Goal: Information Seeking & Learning: Learn about a topic

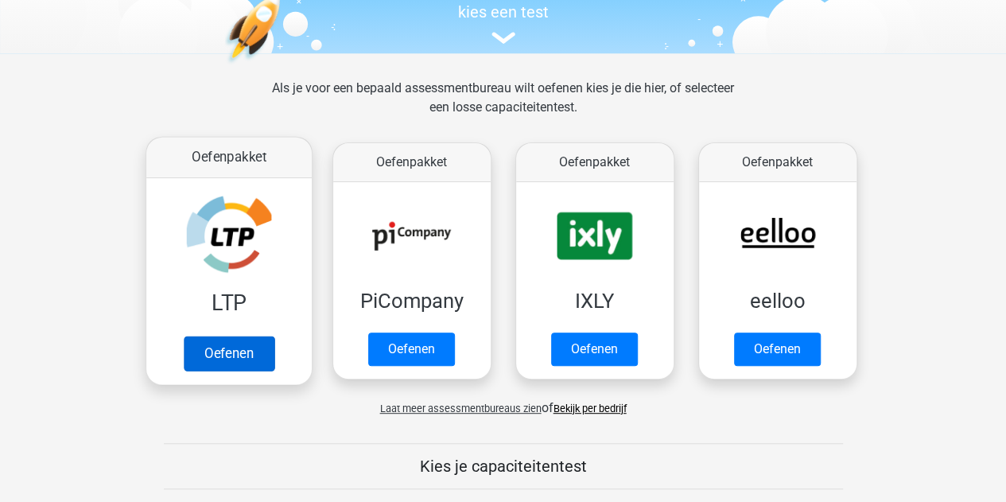
scroll to position [159, 0]
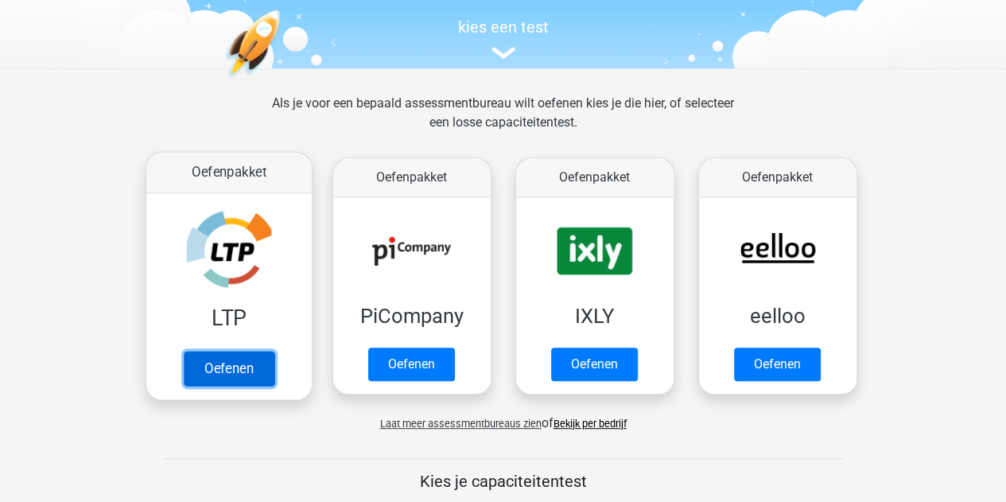
click at [211, 351] on link "Oefenen" at bounding box center [228, 368] width 91 height 35
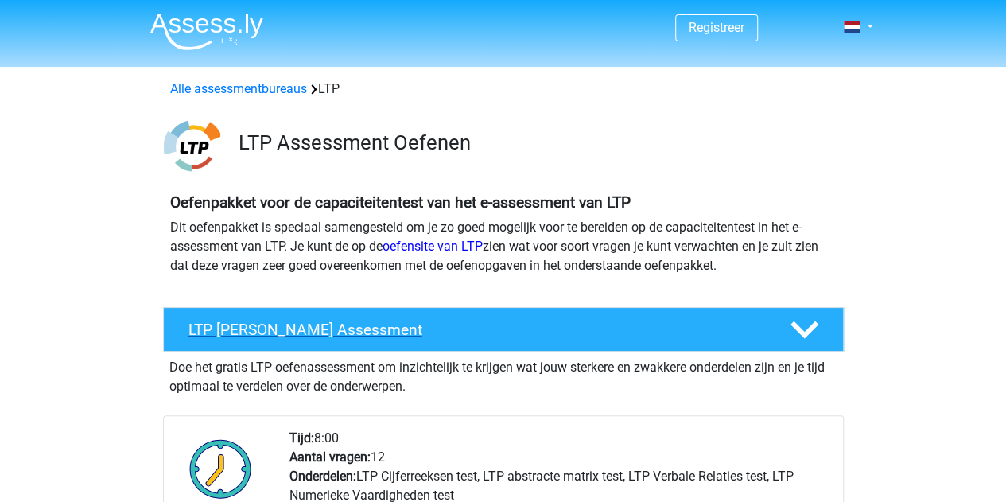
click at [280, 340] on div "LTP Gratis Oefen Assessment" at bounding box center [503, 329] width 681 height 45
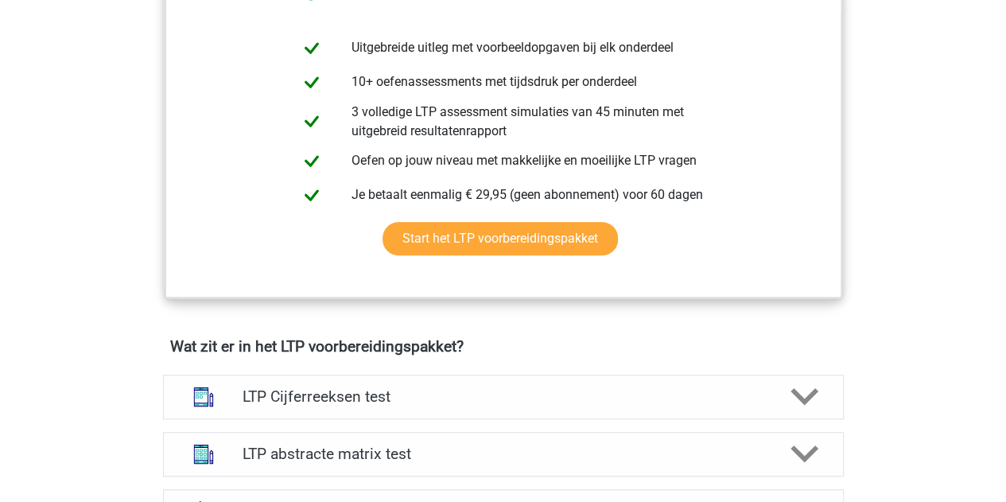
scroll to position [477, 0]
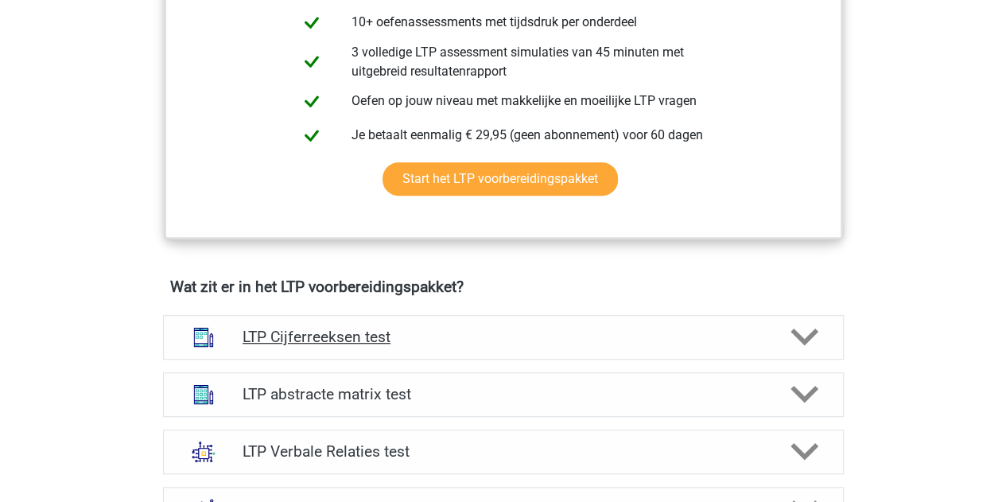
click at [328, 340] on h4 "LTP Cijferreeksen test" at bounding box center [503, 337] width 521 height 18
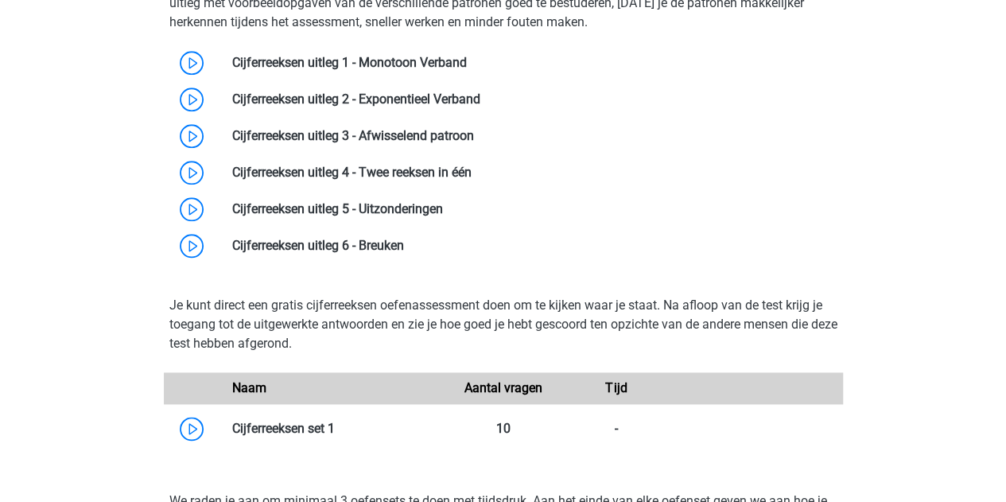
scroll to position [1034, 0]
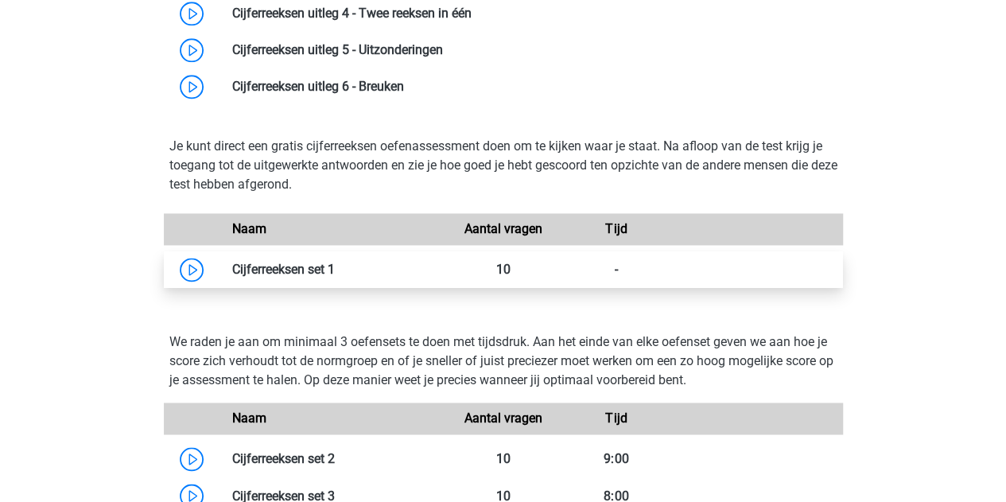
click at [335, 267] on link at bounding box center [335, 269] width 0 height 15
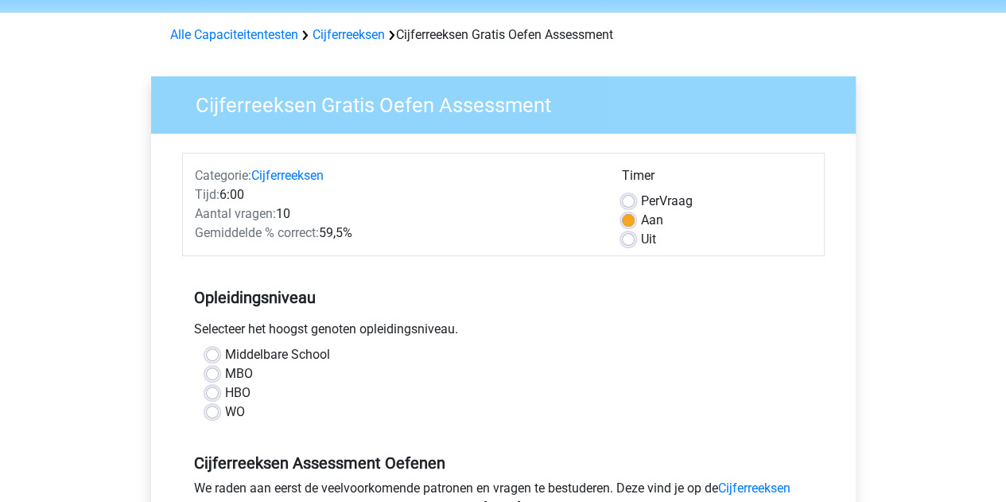
scroll to position [80, 0]
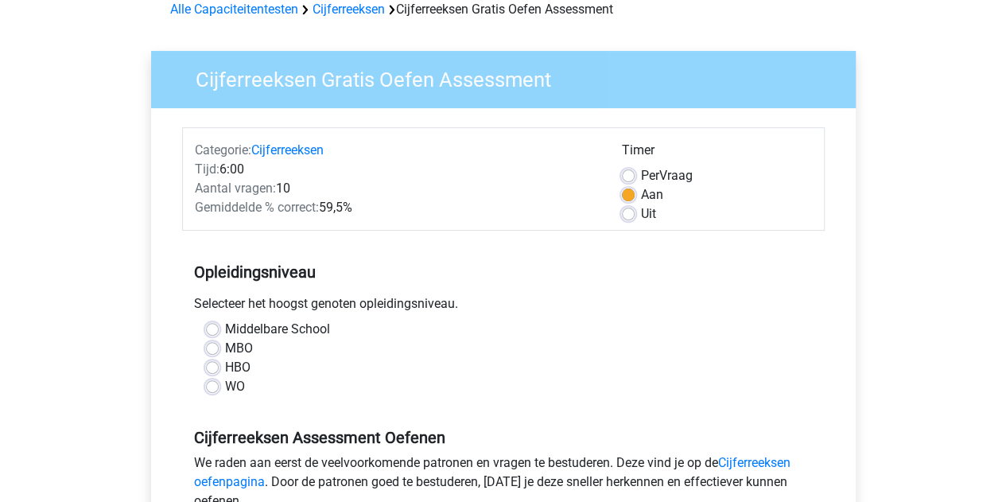
click at [285, 330] on label "Middelbare School" at bounding box center [277, 329] width 105 height 19
click at [219, 330] on input "Middelbare School" at bounding box center [212, 328] width 13 height 16
radio input "true"
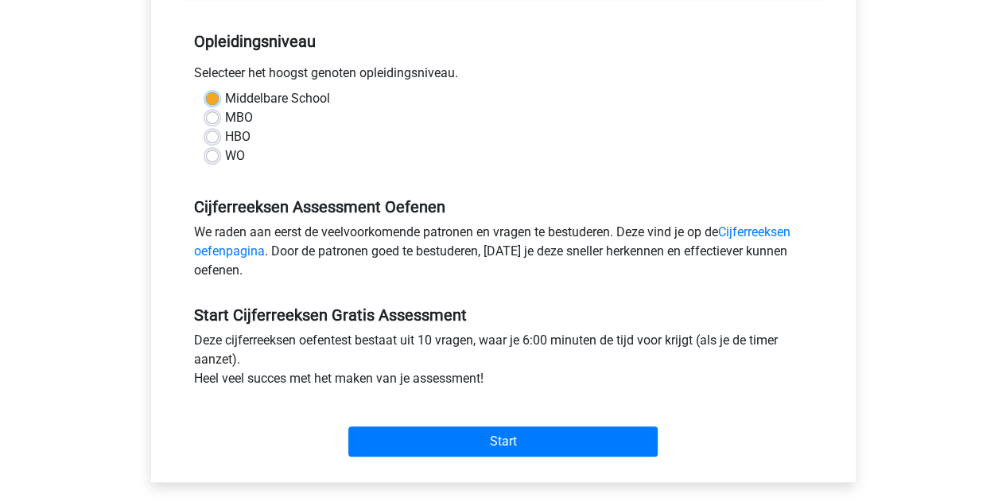
scroll to position [398, 0]
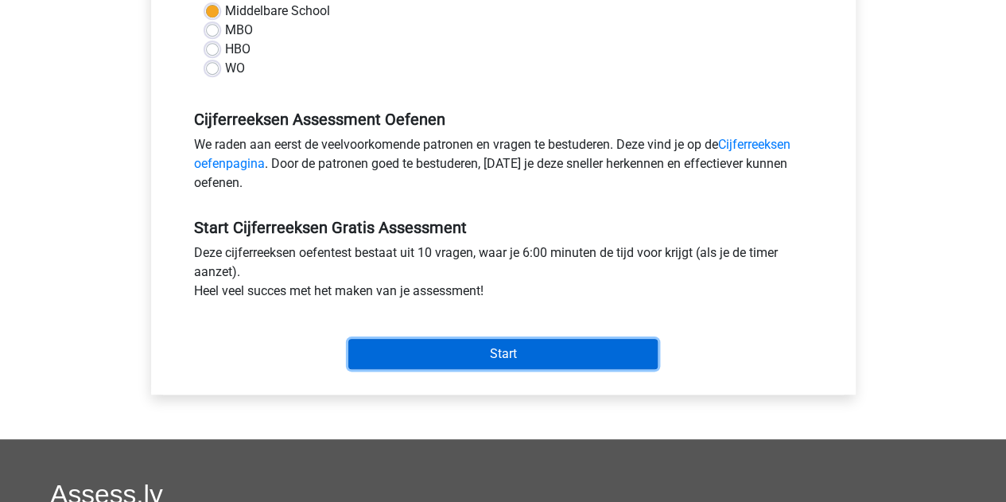
click at [506, 360] on input "Start" at bounding box center [502, 354] width 309 height 30
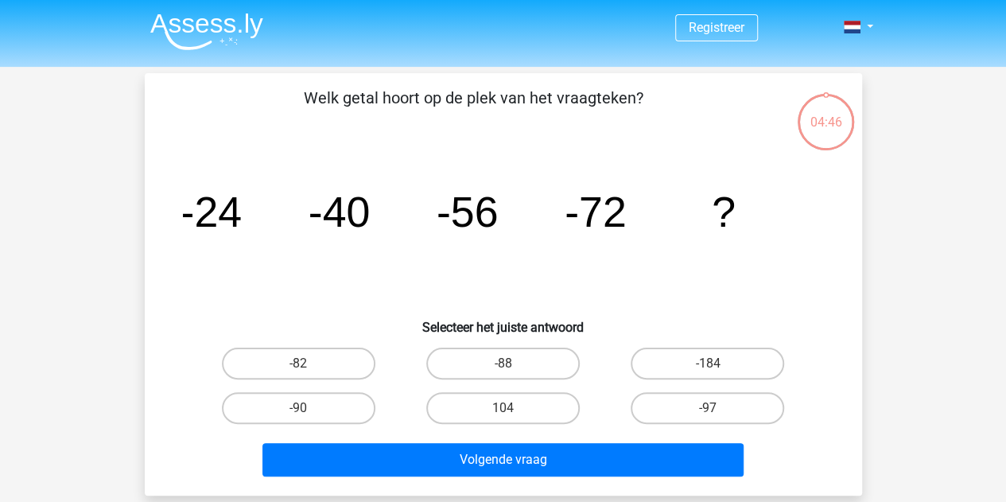
click at [510, 360] on label "-88" at bounding box center [502, 364] width 153 height 32
click at [510, 363] on input "-88" at bounding box center [508, 368] width 10 height 10
radio input "true"
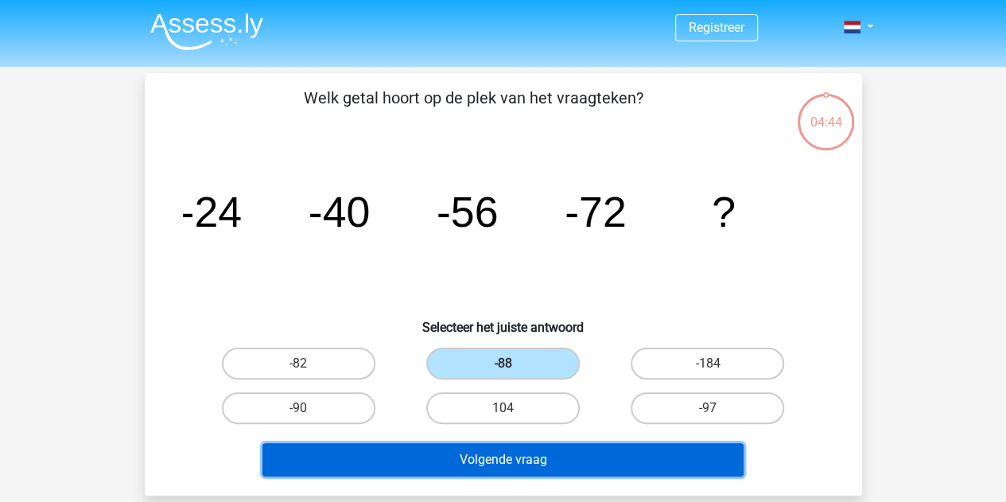
click at [550, 472] on button "Volgende vraag" at bounding box center [502, 459] width 481 height 33
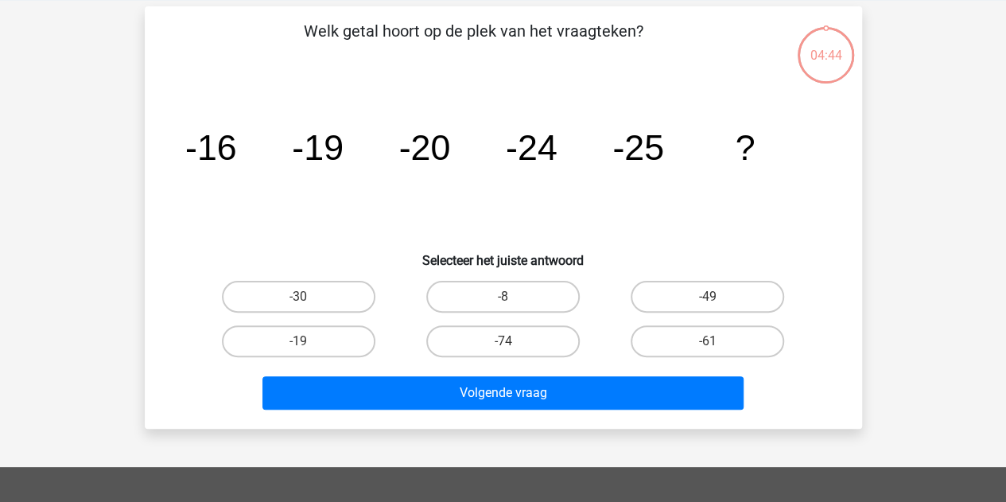
scroll to position [73, 0]
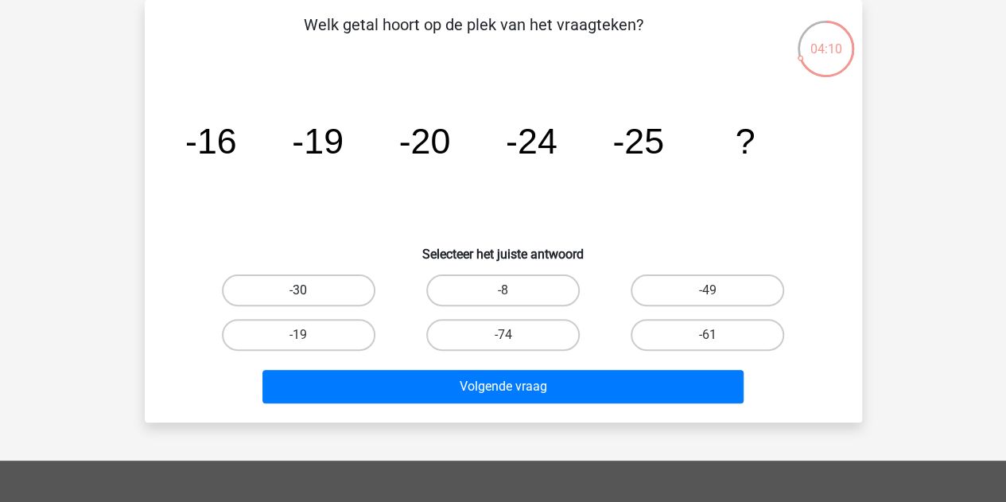
click at [330, 290] on label "-30" at bounding box center [298, 290] width 153 height 32
click at [309, 290] on input "-30" at bounding box center [303, 295] width 10 height 10
radio input "true"
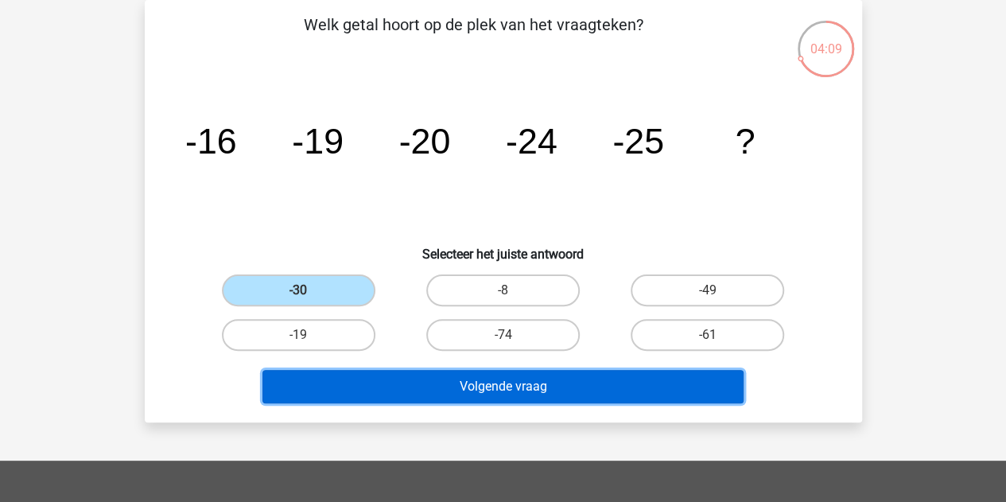
click at [445, 377] on button "Volgende vraag" at bounding box center [502, 386] width 481 height 33
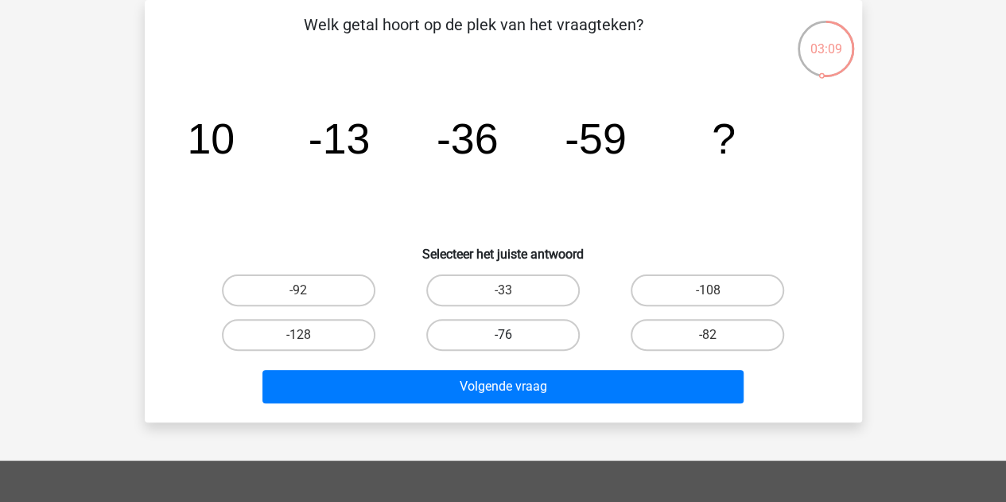
click at [501, 340] on label "-76" at bounding box center [502, 335] width 153 height 32
click at [503, 340] on input "-76" at bounding box center [508, 340] width 10 height 10
radio input "true"
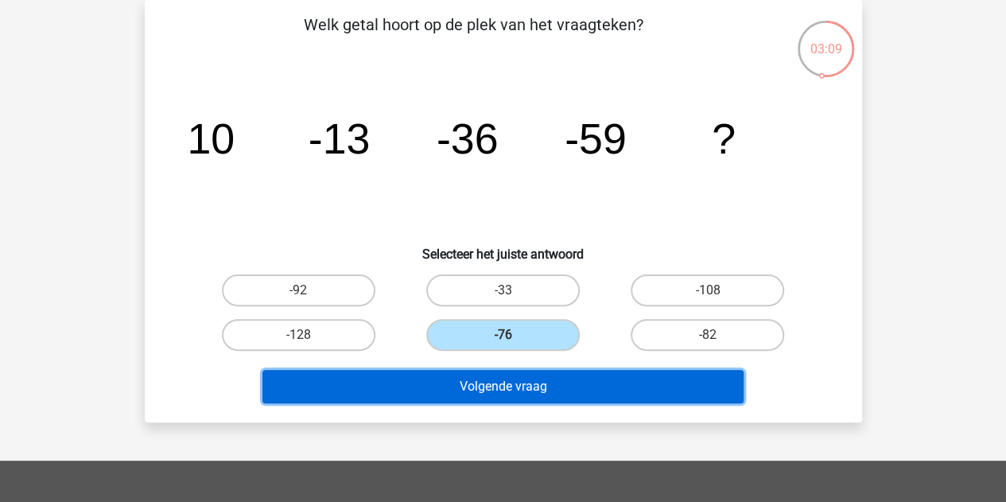
click at [495, 375] on button "Volgende vraag" at bounding box center [502, 386] width 481 height 33
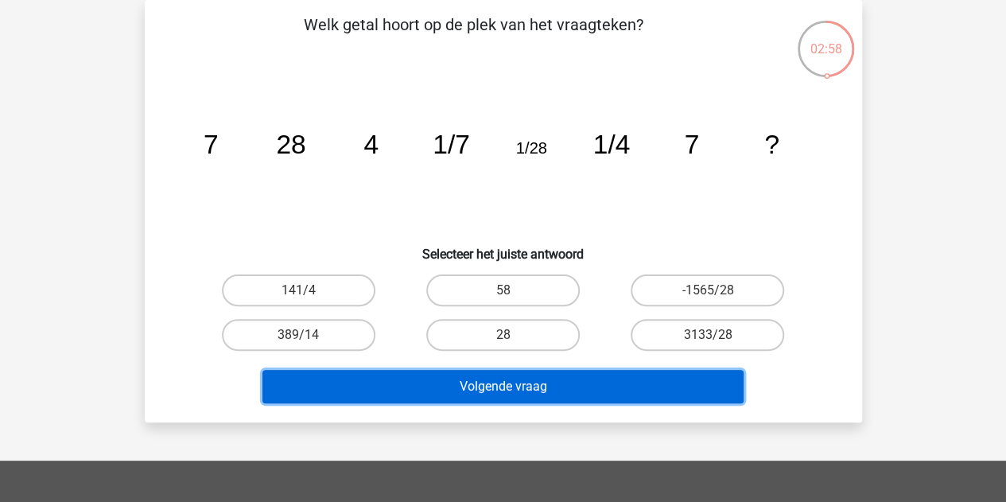
click at [689, 389] on button "Volgende vraag" at bounding box center [502, 386] width 481 height 33
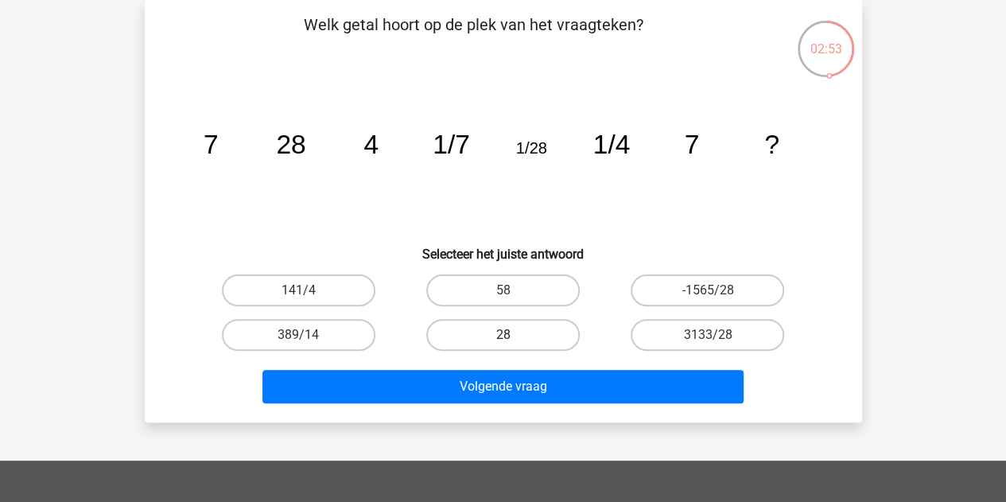
click at [537, 328] on label "28" at bounding box center [502, 335] width 153 height 32
click at [513, 335] on input "28" at bounding box center [508, 340] width 10 height 10
radio input "true"
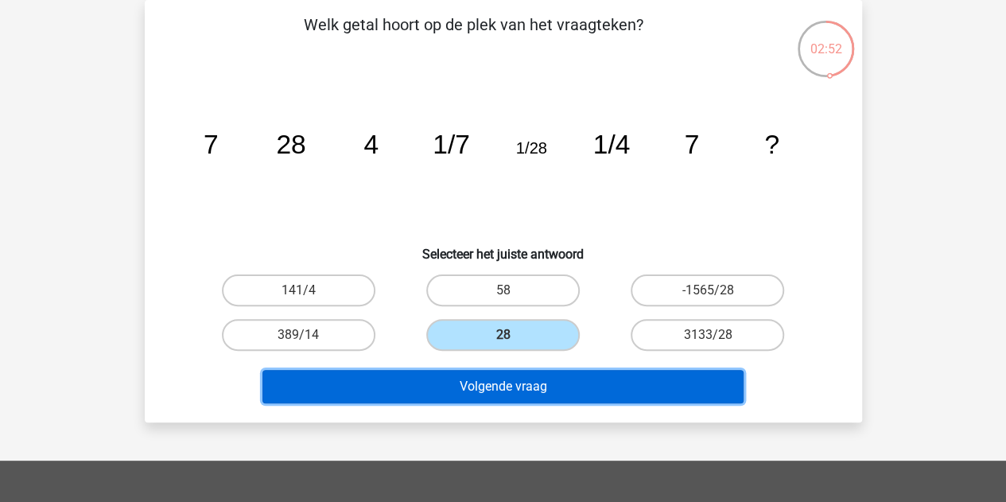
click at [533, 375] on button "Volgende vraag" at bounding box center [502, 386] width 481 height 33
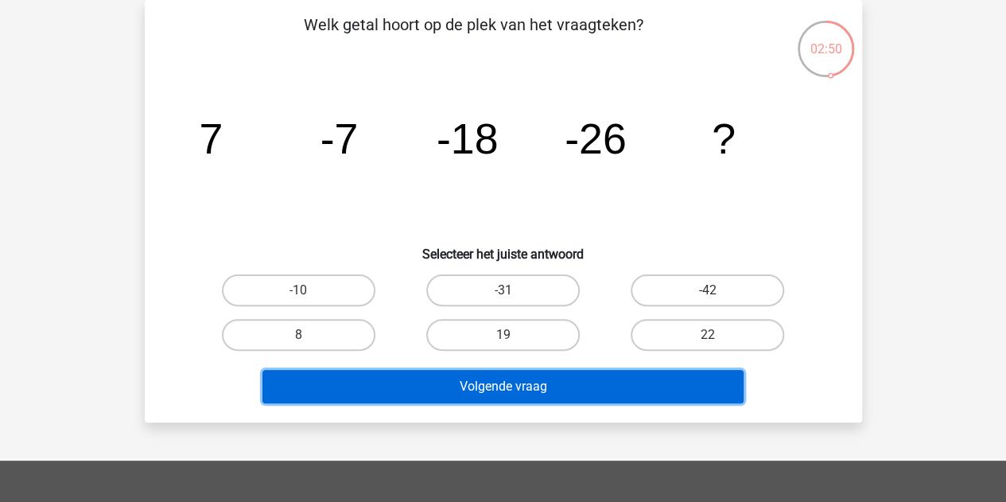
click at [533, 375] on button "Volgende vraag" at bounding box center [502, 386] width 481 height 33
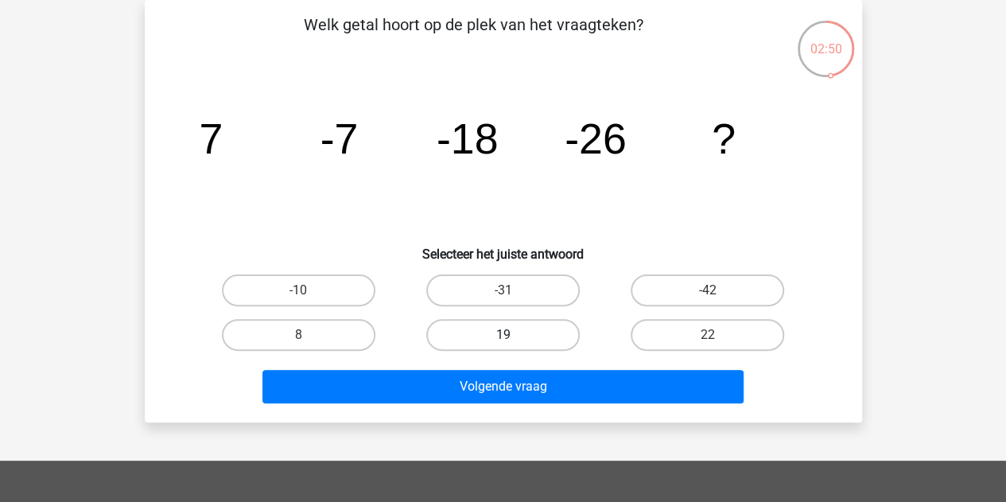
click at [533, 340] on label "19" at bounding box center [502, 335] width 153 height 32
click at [513, 340] on input "19" at bounding box center [508, 340] width 10 height 10
radio input "true"
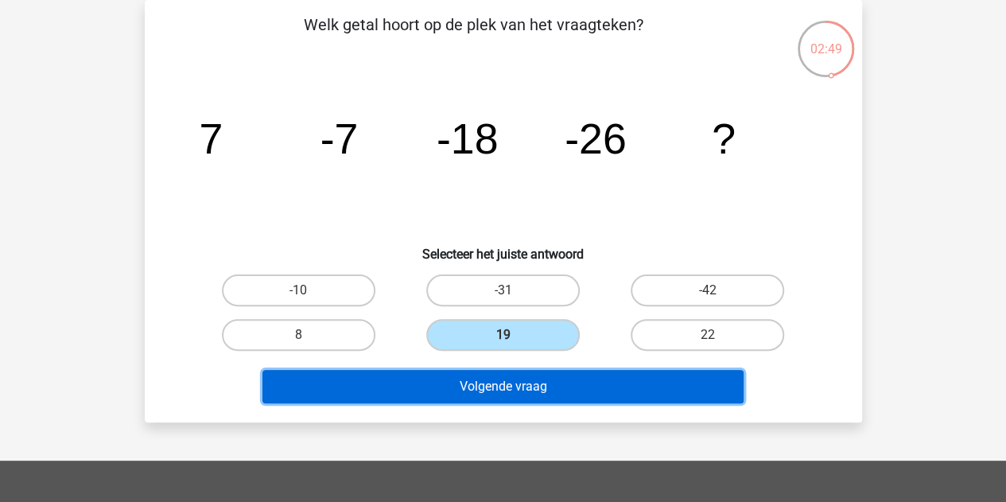
click at [530, 380] on button "Volgende vraag" at bounding box center [502, 386] width 481 height 33
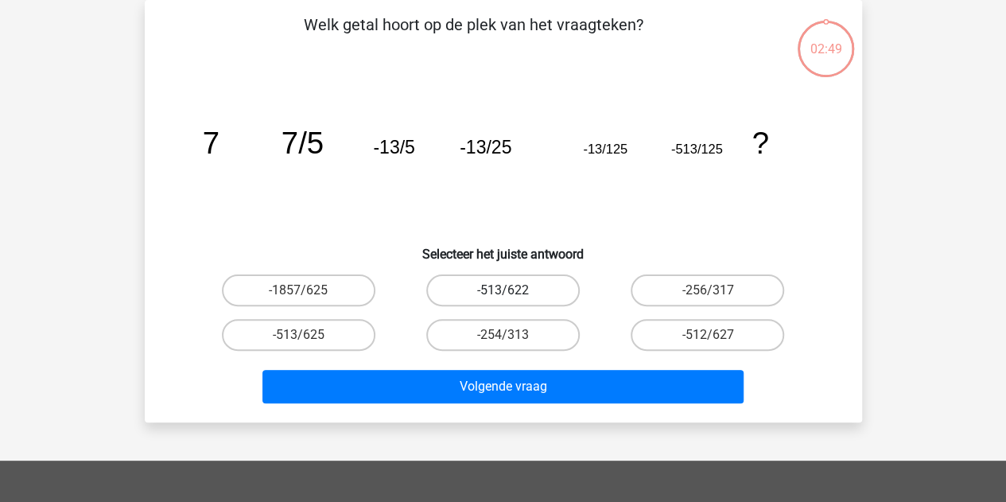
click at [518, 293] on label "-513/622" at bounding box center [502, 290] width 153 height 32
click at [513, 293] on input "-513/622" at bounding box center [508, 295] width 10 height 10
radio input "true"
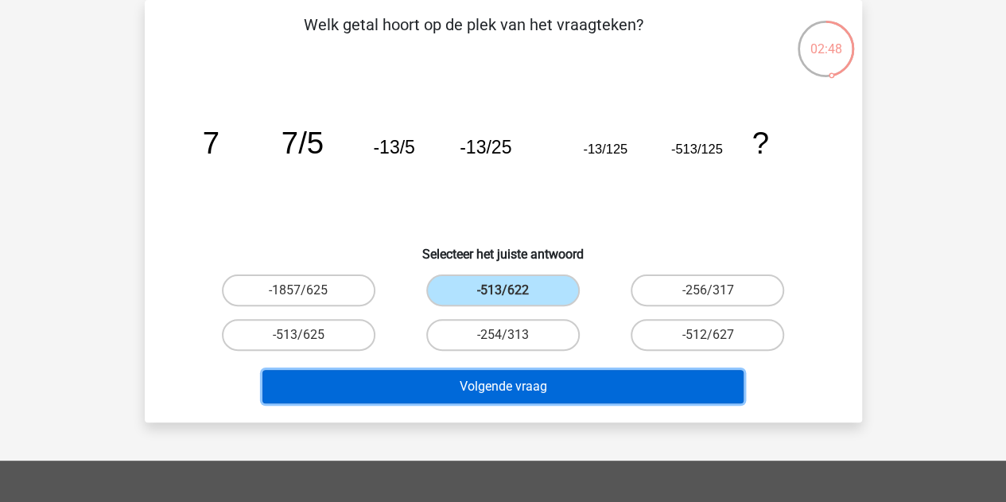
click at [532, 387] on button "Volgende vraag" at bounding box center [502, 386] width 481 height 33
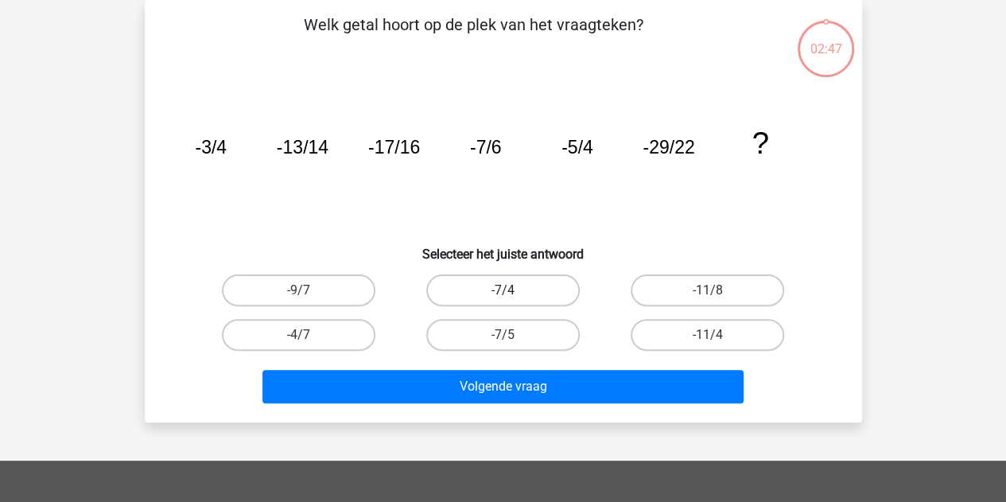
click at [563, 282] on label "-7/4" at bounding box center [502, 290] width 153 height 32
click at [513, 290] on input "-7/4" at bounding box center [508, 295] width 10 height 10
radio input "true"
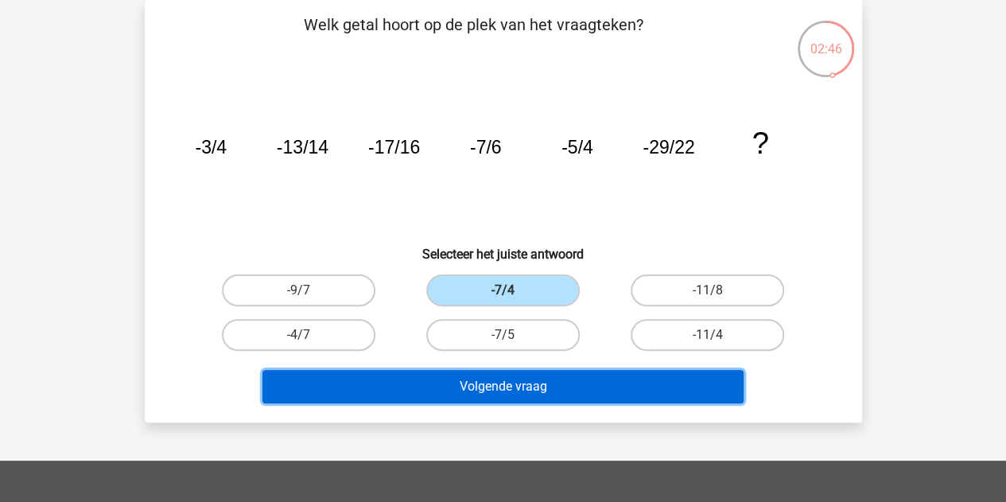
click at [561, 384] on button "Volgende vraag" at bounding box center [502, 386] width 481 height 33
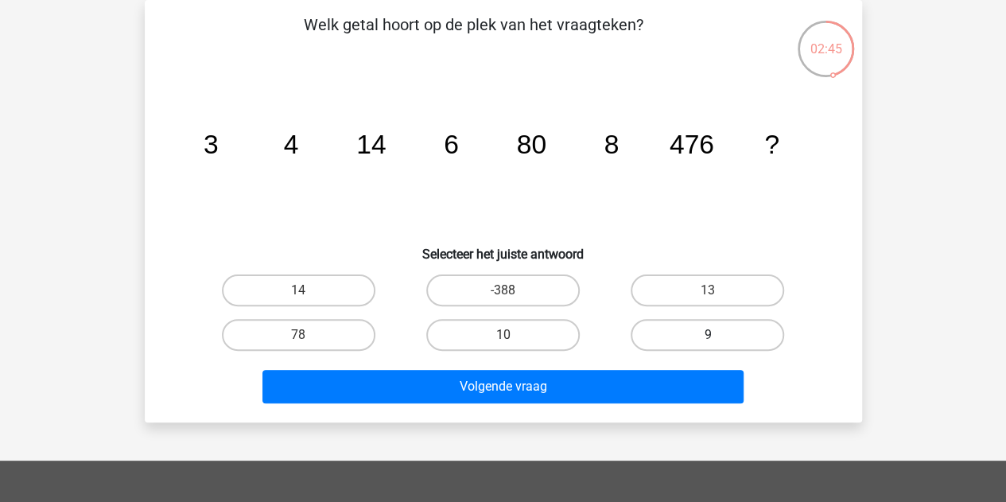
click at [666, 324] on label "9" at bounding box center [707, 335] width 153 height 32
click at [708, 335] on input "9" at bounding box center [713, 340] width 10 height 10
radio input "true"
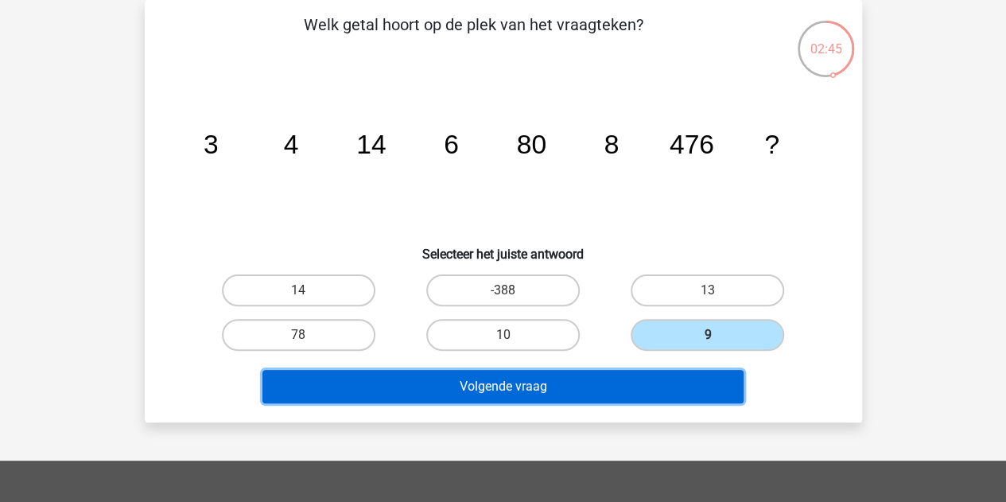
click at [634, 394] on button "Volgende vraag" at bounding box center [502, 386] width 481 height 33
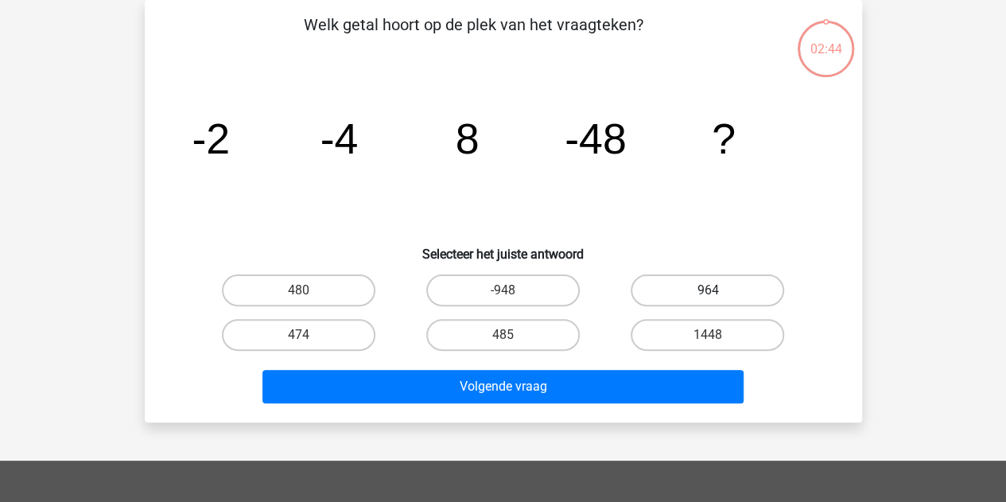
click at [652, 293] on label "964" at bounding box center [707, 290] width 153 height 32
click at [708, 293] on input "964" at bounding box center [713, 295] width 10 height 10
radio input "true"
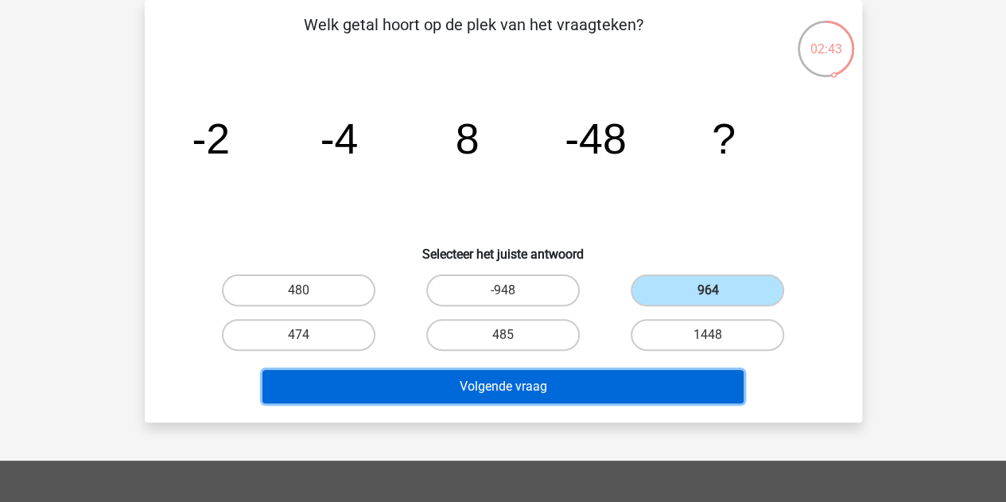
click at [617, 400] on button "Volgende vraag" at bounding box center [502, 386] width 481 height 33
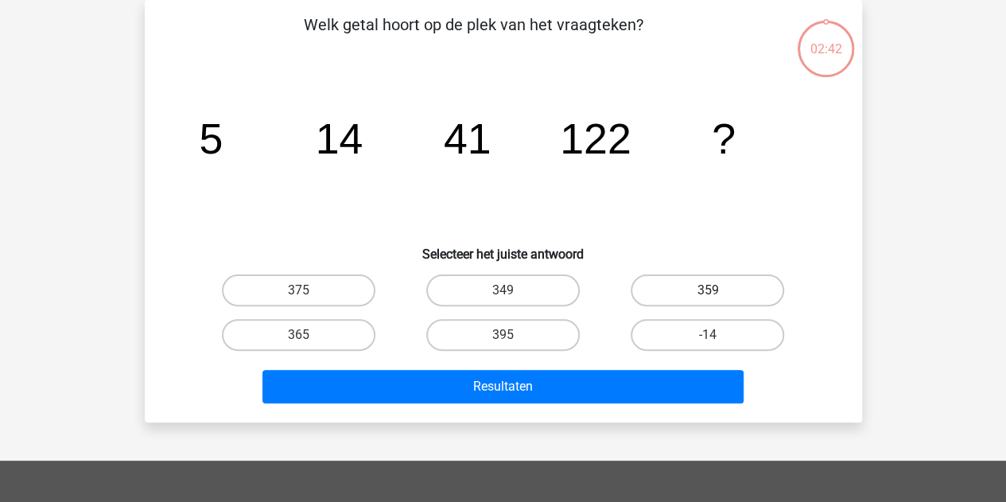
click at [693, 289] on label "359" at bounding box center [707, 290] width 153 height 32
click at [708, 290] on input "359" at bounding box center [713, 295] width 10 height 10
radio input "true"
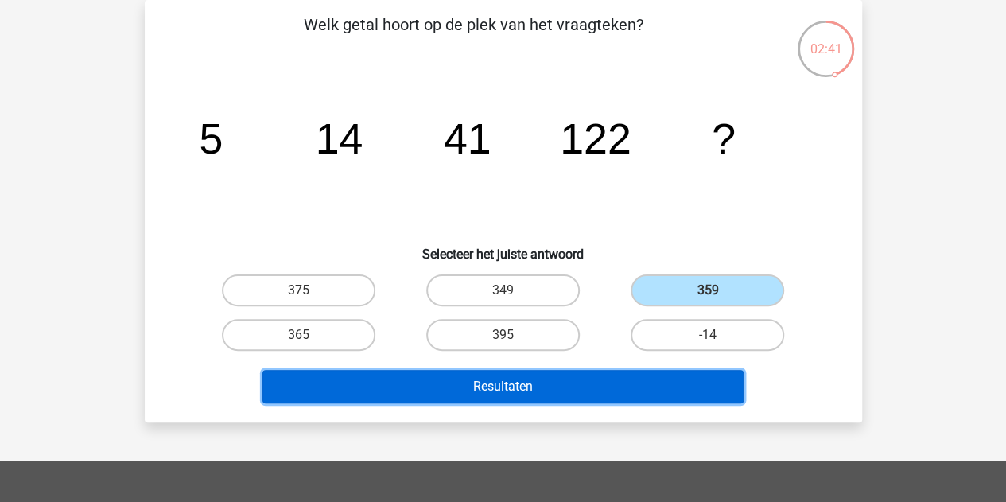
click at [646, 385] on button "Resultaten" at bounding box center [502, 386] width 481 height 33
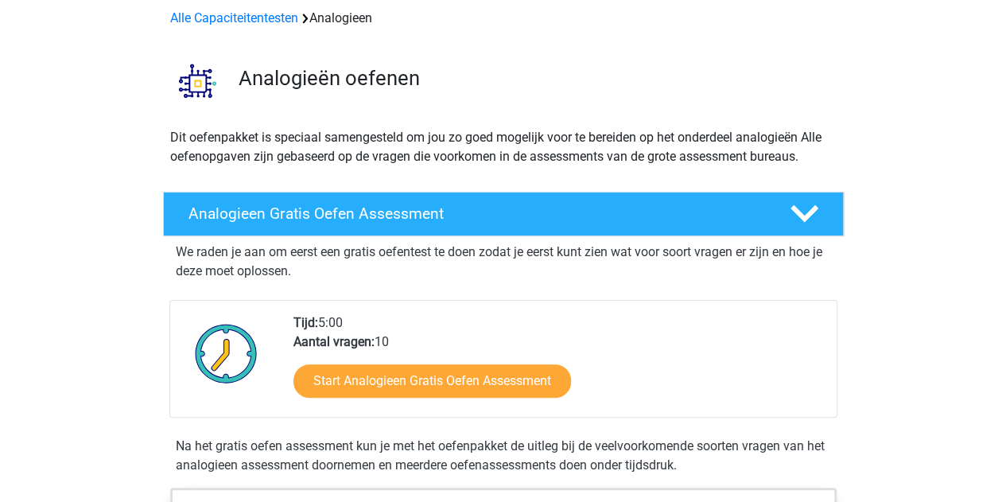
scroll to position [159, 0]
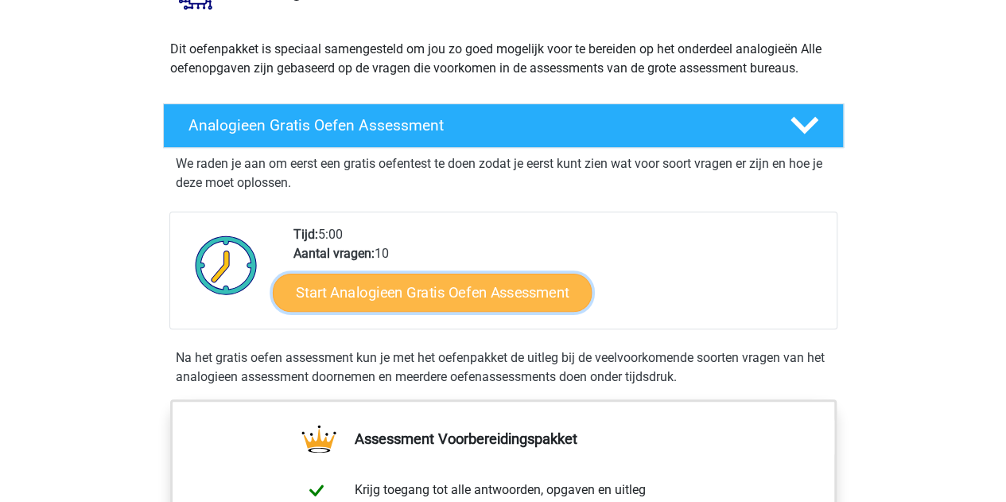
click at [509, 289] on link "Start Analogieen Gratis Oefen Assessment" at bounding box center [432, 292] width 319 height 38
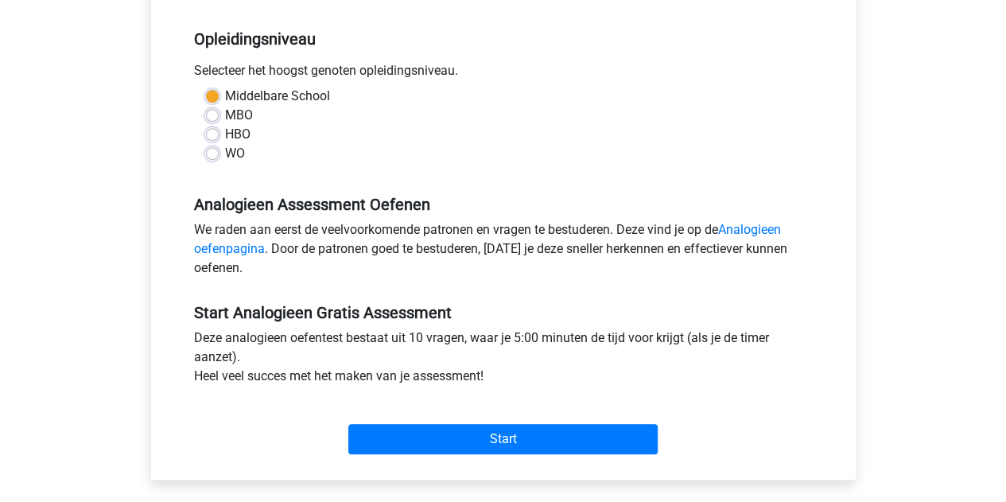
scroll to position [398, 0]
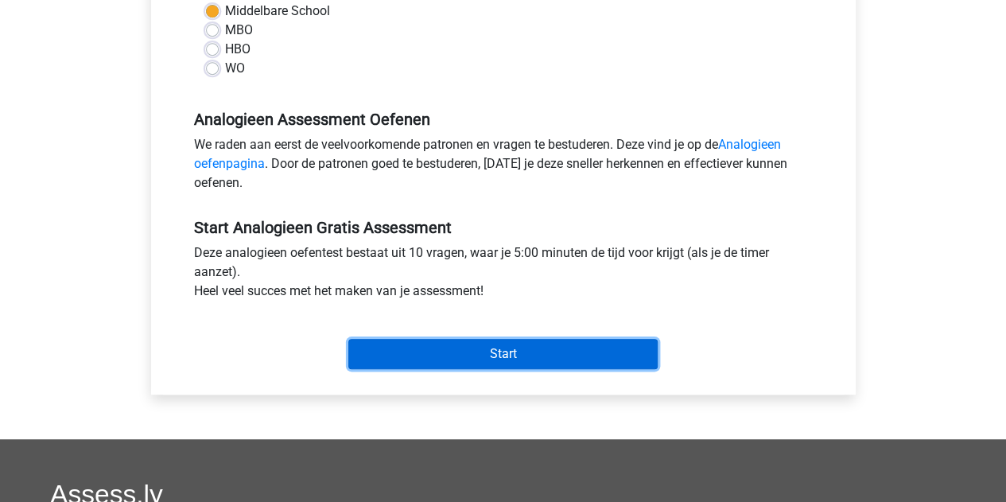
click at [555, 342] on input "Start" at bounding box center [502, 354] width 309 height 30
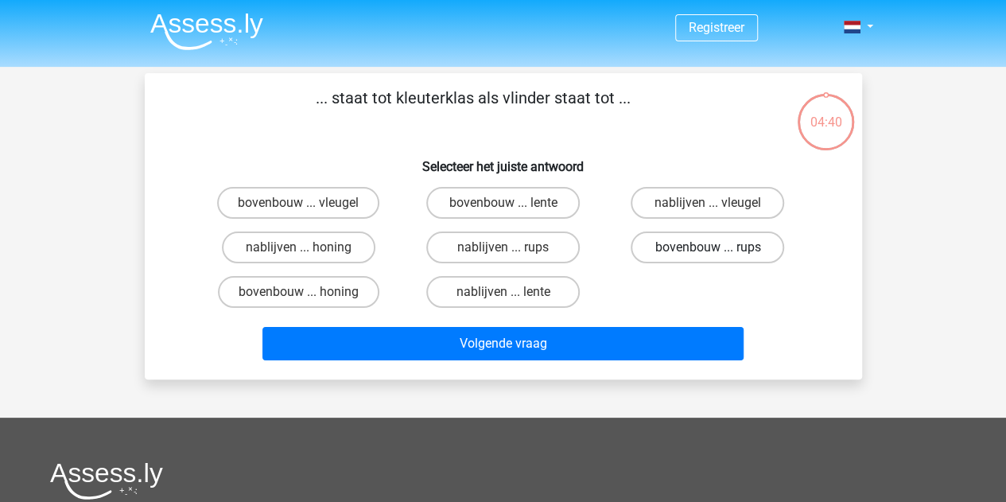
click at [681, 250] on label "bovenbouw ... rups" at bounding box center [707, 247] width 153 height 32
click at [708, 250] on input "bovenbouw ... rups" at bounding box center [713, 252] width 10 height 10
radio input "true"
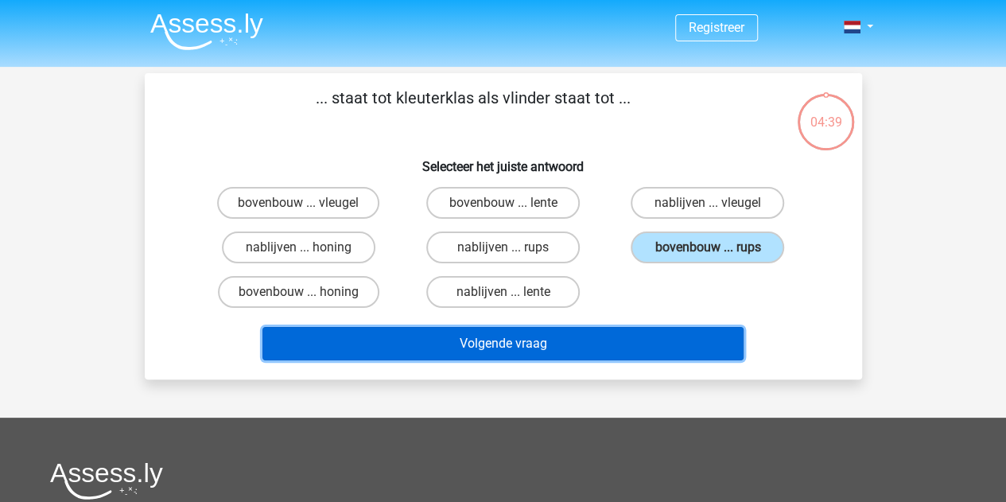
click at [633, 328] on button "Volgende vraag" at bounding box center [502, 343] width 481 height 33
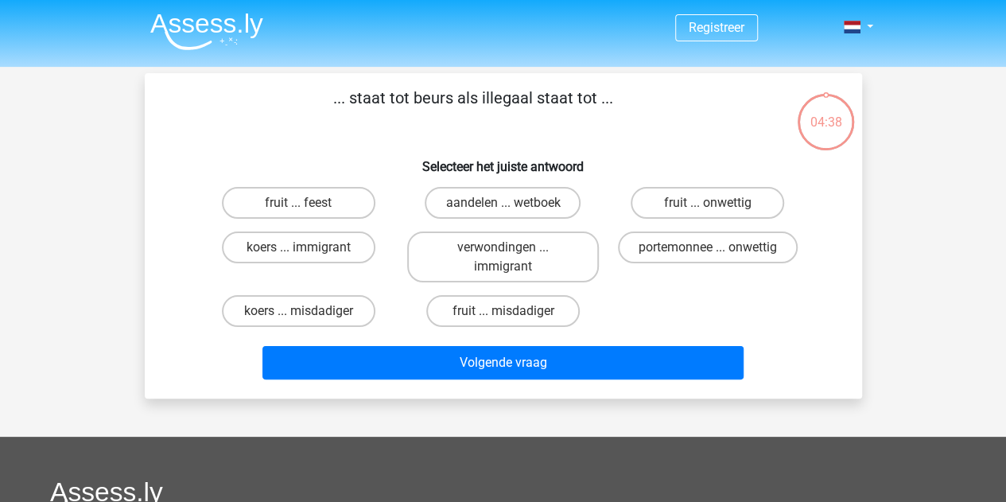
scroll to position [73, 0]
